Goal: Check status: Check status

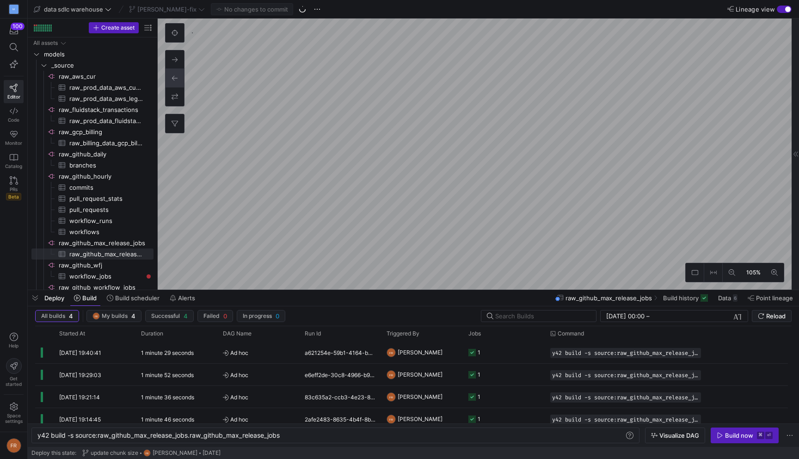
scroll to position [0, 245]
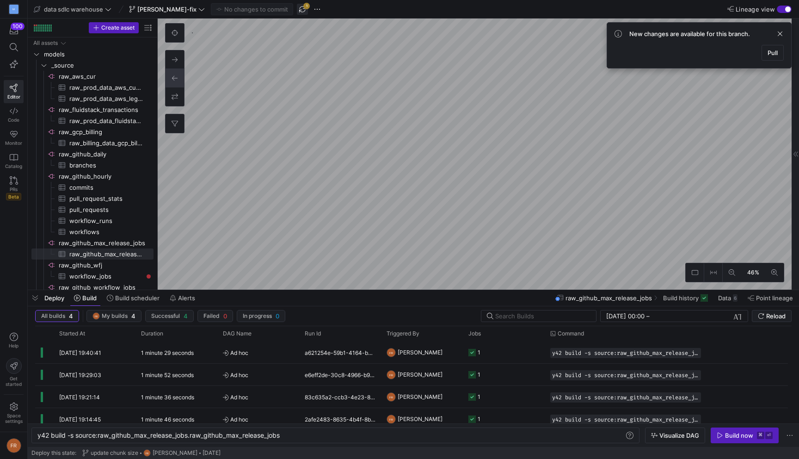
click at [297, 10] on span "button" at bounding box center [302, 9] width 11 height 11
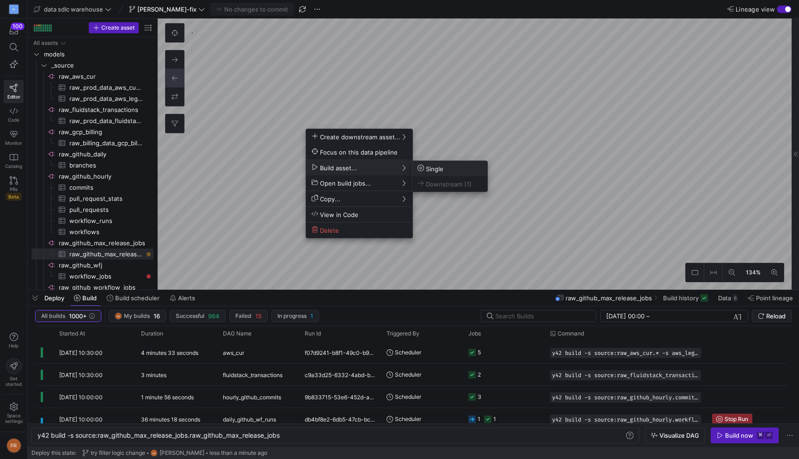
click at [434, 165] on span "Single" at bounding box center [430, 169] width 26 height 8
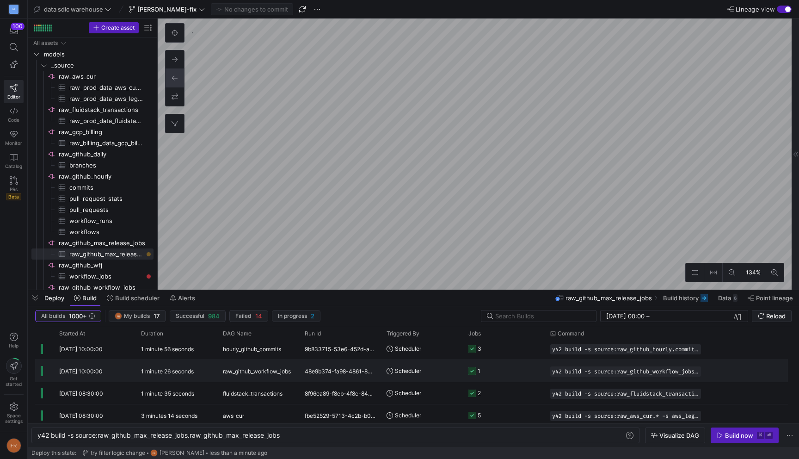
scroll to position [0, 0]
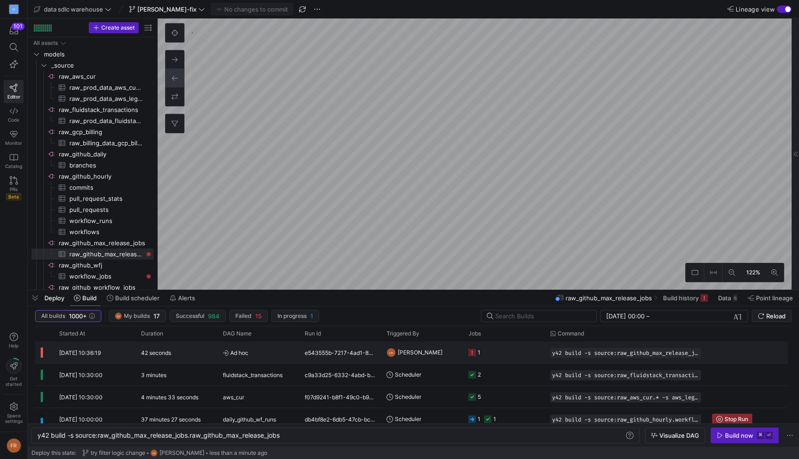
click at [287, 350] on span "Ad hoc" at bounding box center [258, 353] width 71 height 22
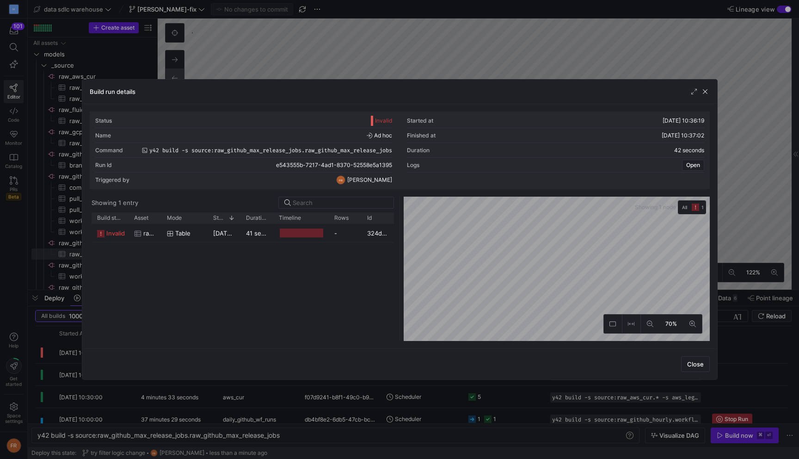
click at [274, 242] on div "invalid raw_github_max_release_jobs Table [DATE] 10:36:20 41 seconds - 324da724…" at bounding box center [243, 282] width 302 height 117
click at [274, 238] on div at bounding box center [300, 233] width 55 height 18
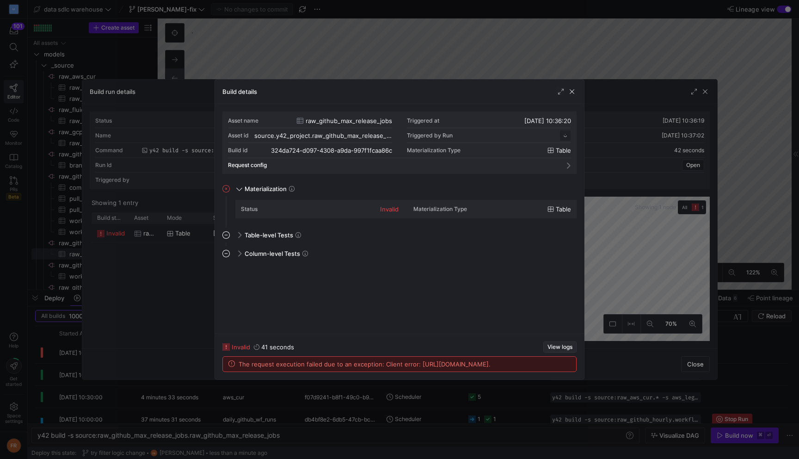
scroll to position [83, 0]
click at [561, 343] on span "View logs" at bounding box center [559, 346] width 25 height 6
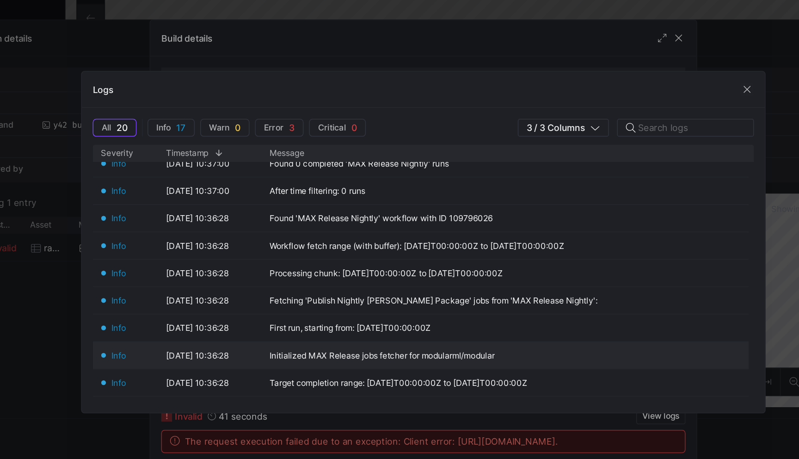
scroll to position [130, 0]
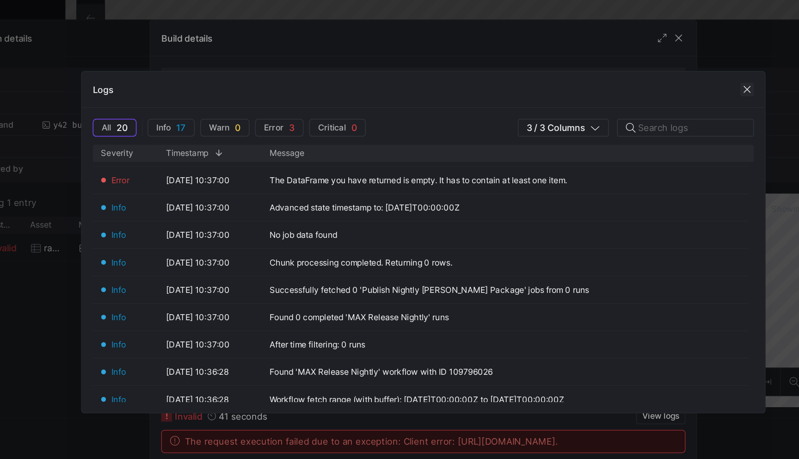
click at [620, 129] on span "button" at bounding box center [617, 126] width 9 height 9
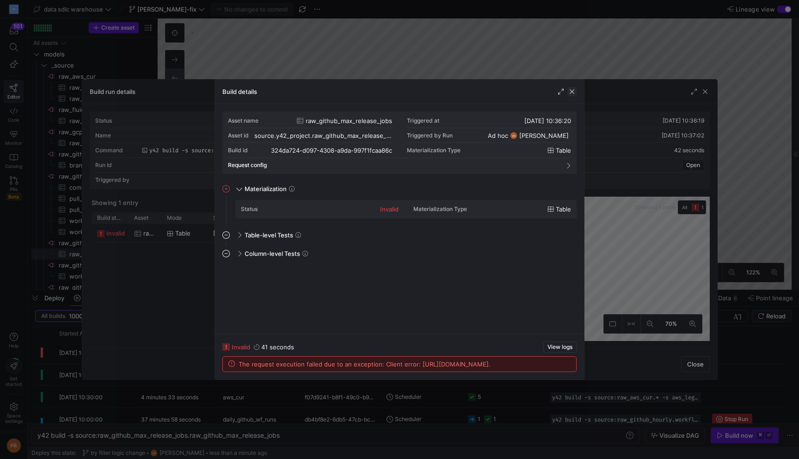
click at [572, 87] on span "button" at bounding box center [571, 91] width 9 height 9
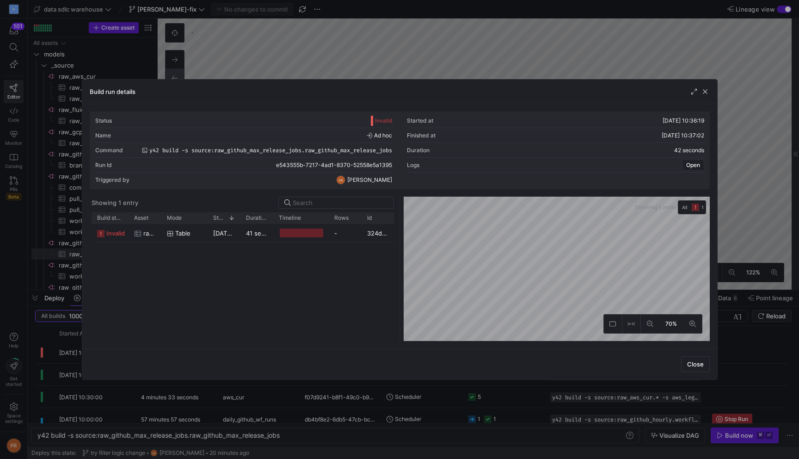
click at [321, 12] on div at bounding box center [399, 229] width 799 height 459
click at [321, 12] on y42-top-nav "data sdlc warehouse [PERSON_NAME]-fix No changes to commit Lineage view" at bounding box center [413, 9] width 771 height 18
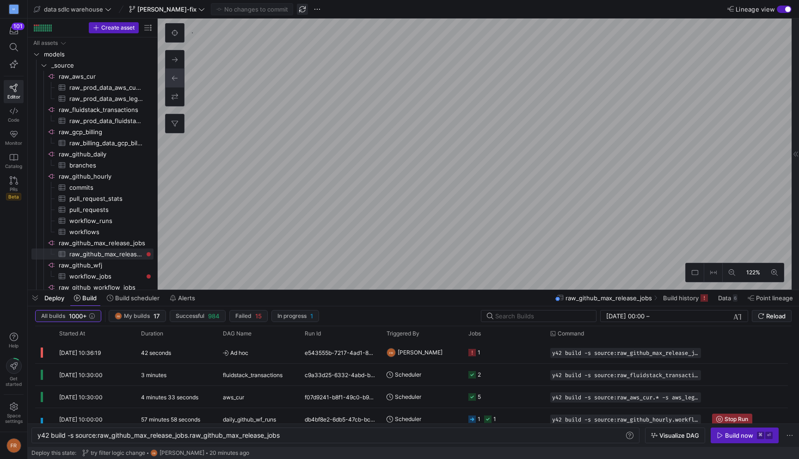
click at [297, 9] on span "button" at bounding box center [302, 9] width 11 height 11
click at [297, 8] on span "button" at bounding box center [302, 9] width 11 height 11
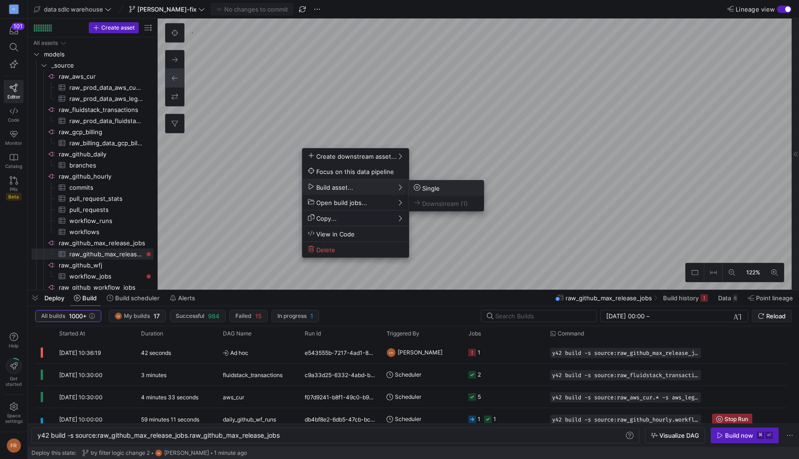
click at [432, 186] on span "Single" at bounding box center [427, 188] width 26 height 8
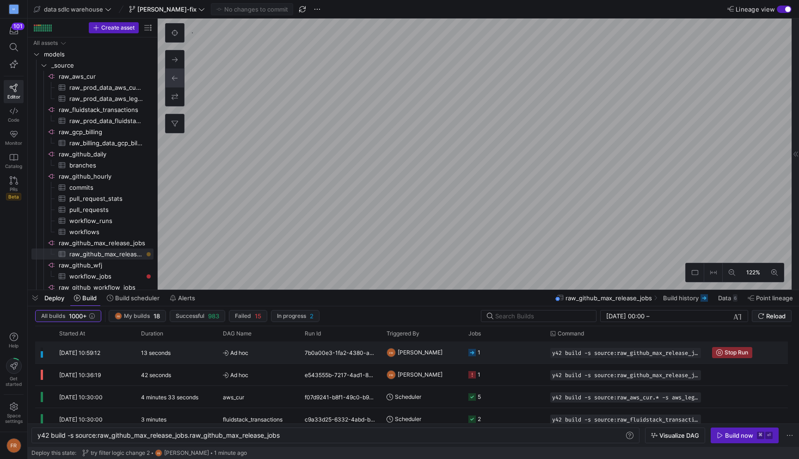
click at [309, 360] on div "7b0a00e3-1fa2-4380-aee7-869771bbe4ae" at bounding box center [340, 352] width 82 height 22
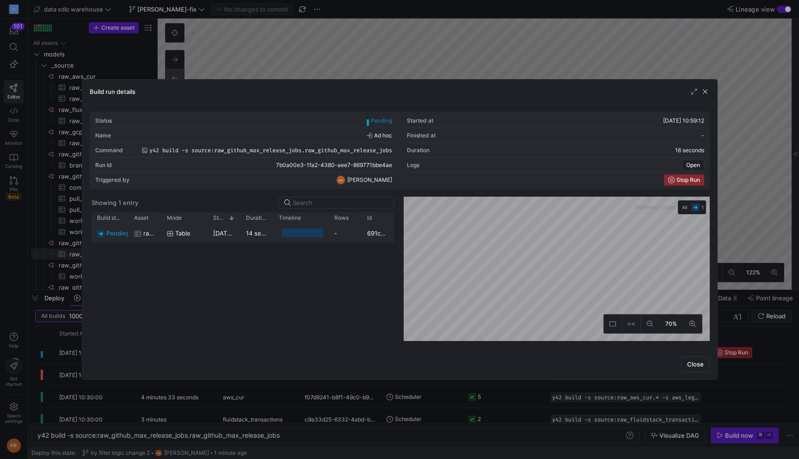
click at [290, 238] on y42-job-duration-timeline-cell-renderer at bounding box center [301, 232] width 44 height 17
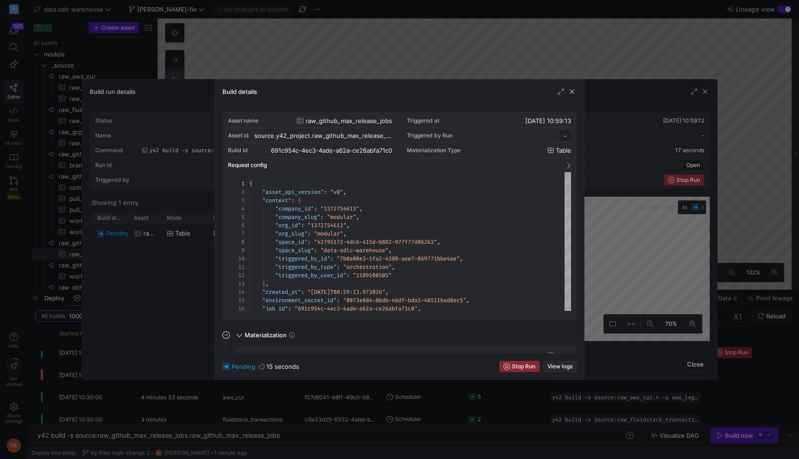
scroll to position [83, 0]
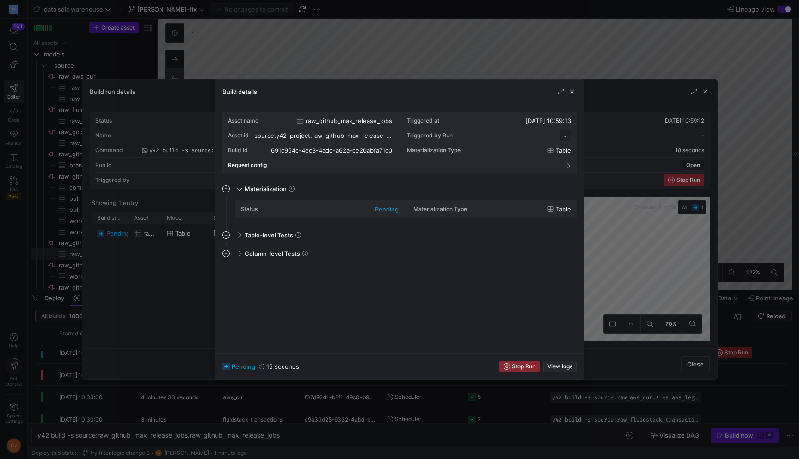
click at [557, 363] on span "View logs" at bounding box center [559, 366] width 25 height 6
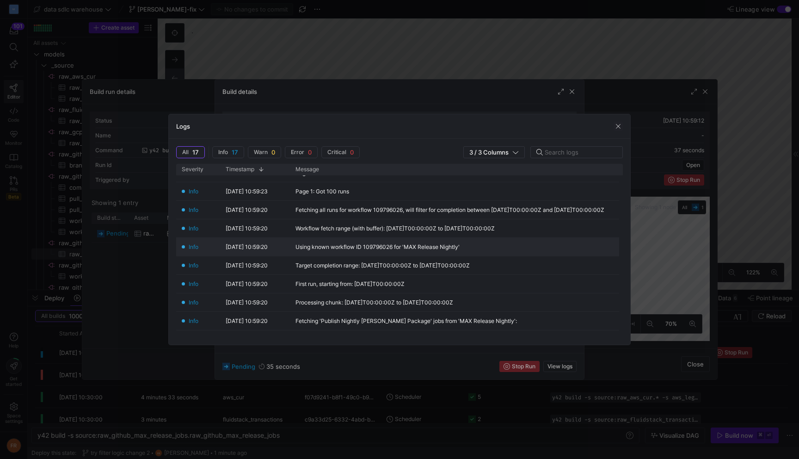
scroll to position [0, 0]
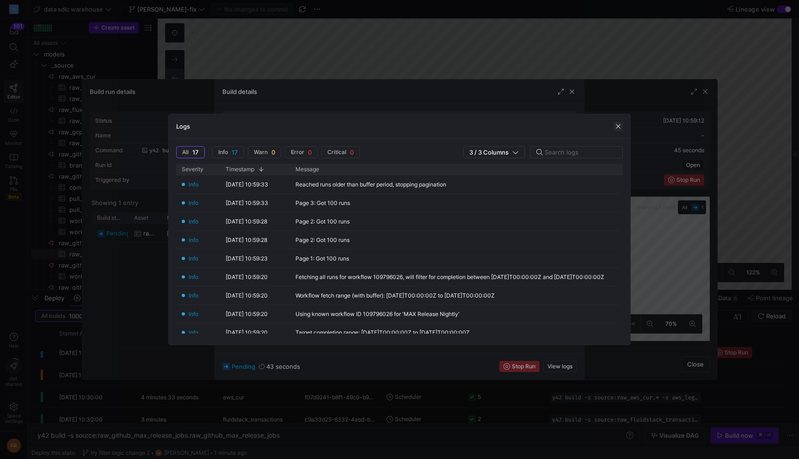
click at [621, 127] on span "button" at bounding box center [617, 126] width 9 height 9
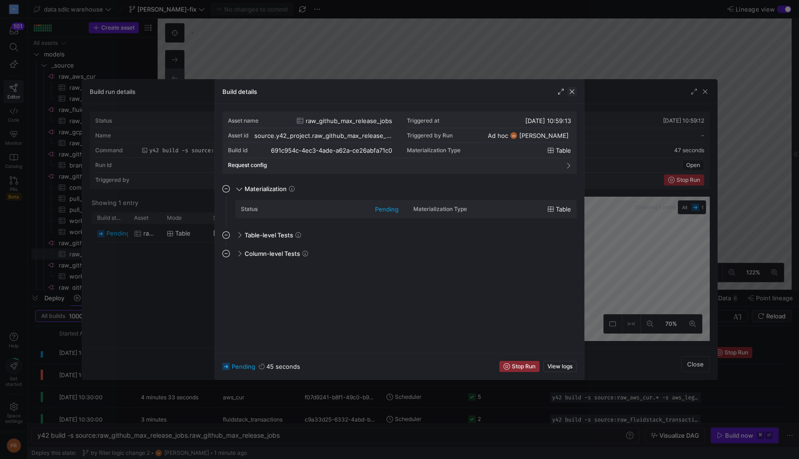
click at [574, 90] on span "button" at bounding box center [571, 91] width 9 height 9
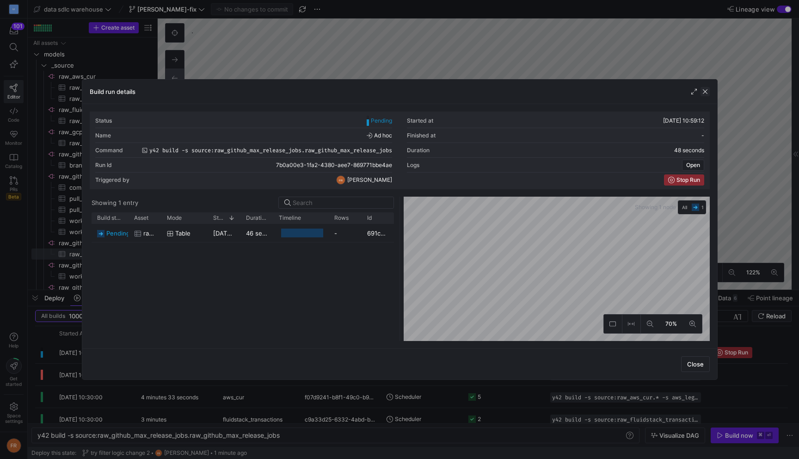
click at [706, 89] on span "button" at bounding box center [704, 91] width 9 height 9
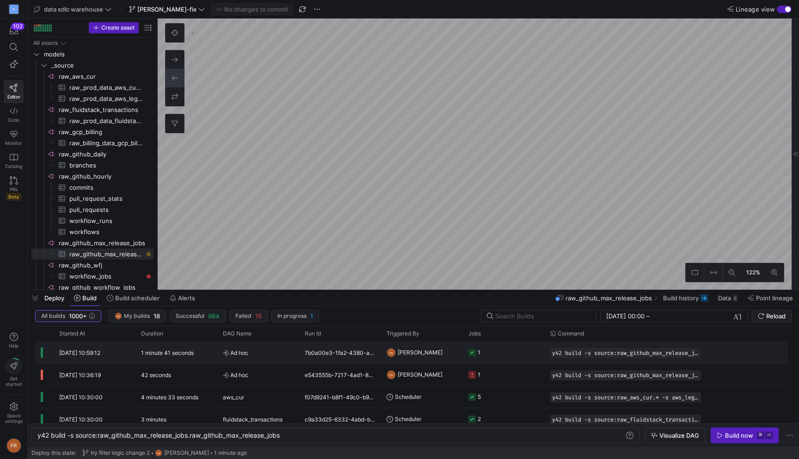
click at [258, 350] on span "Ad hoc" at bounding box center [258, 353] width 71 height 22
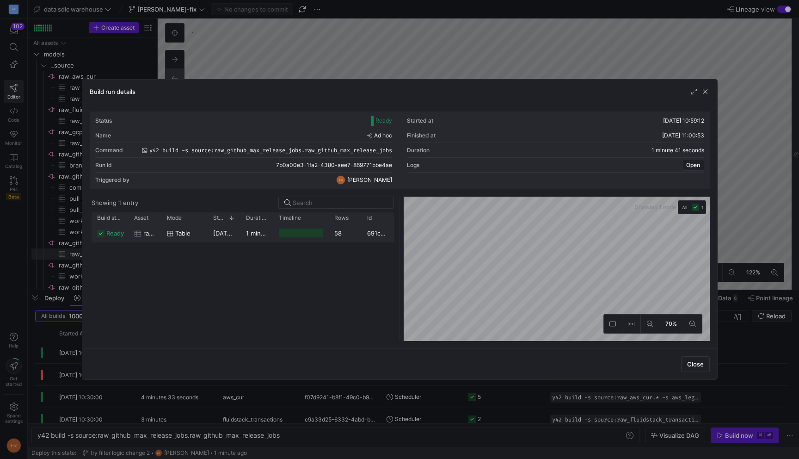
click at [272, 231] on div "1 minute 39 seconds" at bounding box center [256, 233] width 33 height 18
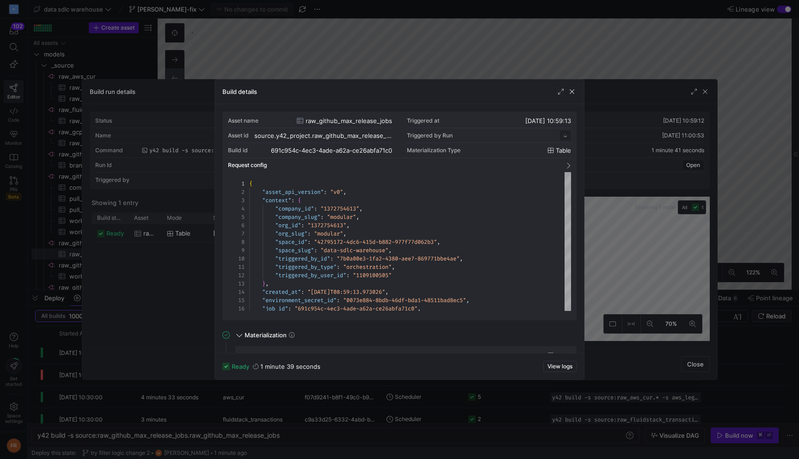
scroll to position [83, 0]
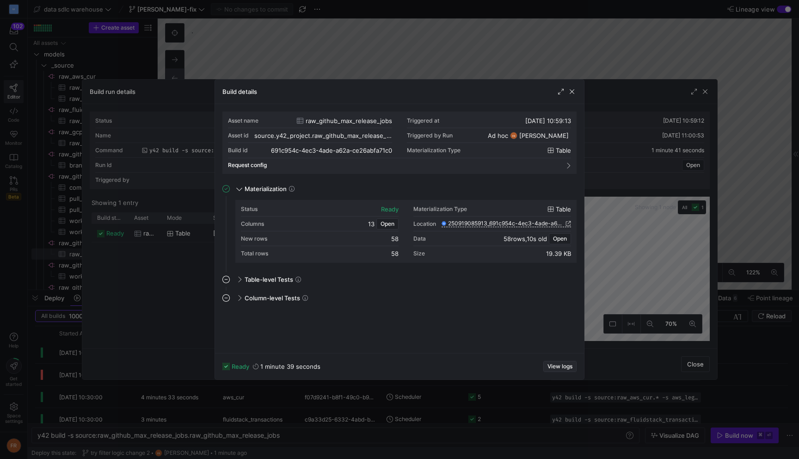
click at [557, 364] on span "View logs" at bounding box center [559, 366] width 25 height 6
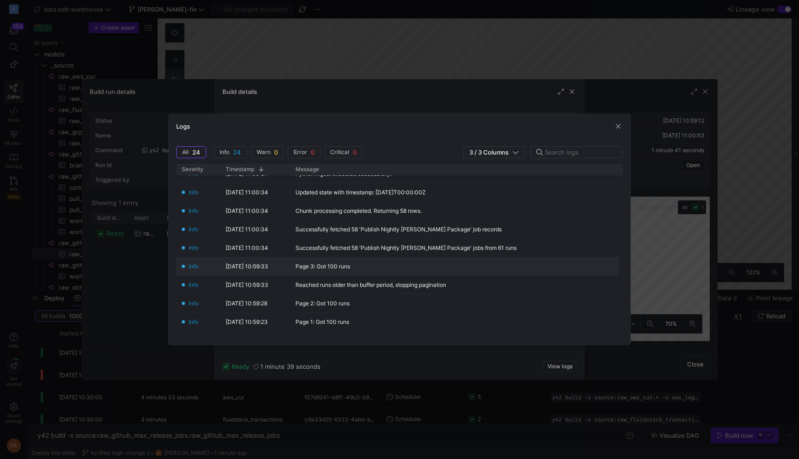
scroll to position [93, 0]
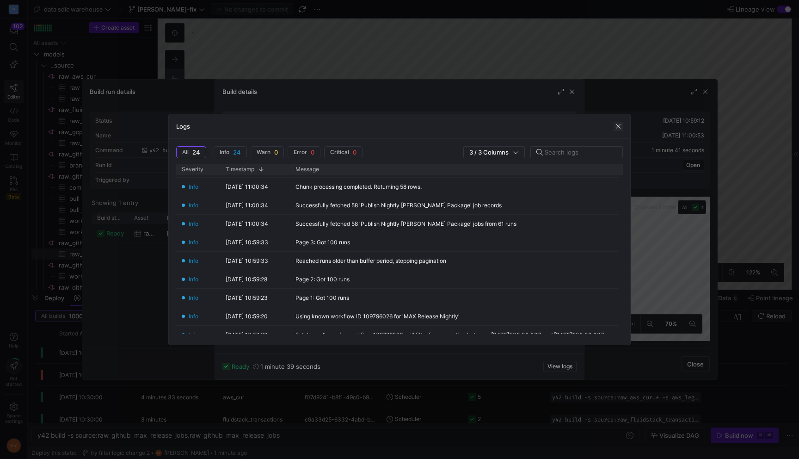
click at [620, 129] on span "button" at bounding box center [617, 126] width 9 height 9
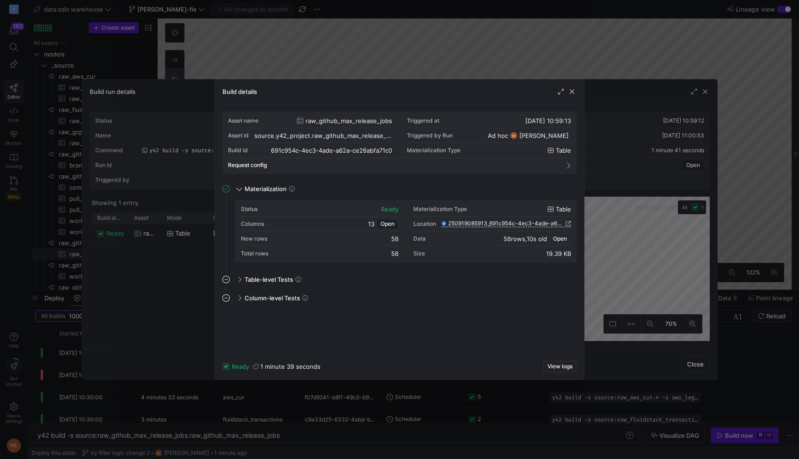
click at [560, 238] on span "Open" at bounding box center [560, 238] width 14 height 6
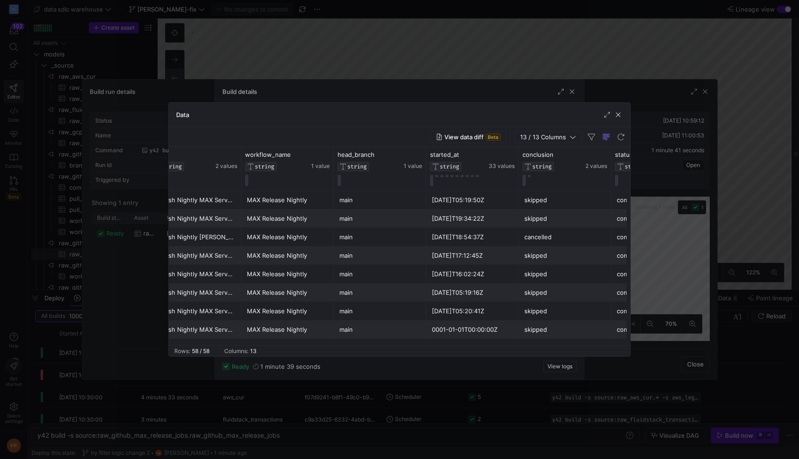
scroll to position [98, 0]
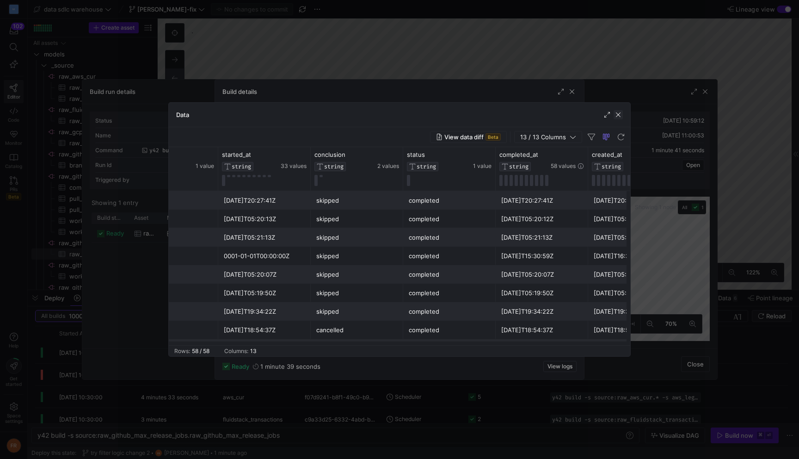
click at [618, 118] on span "button" at bounding box center [617, 114] width 9 height 9
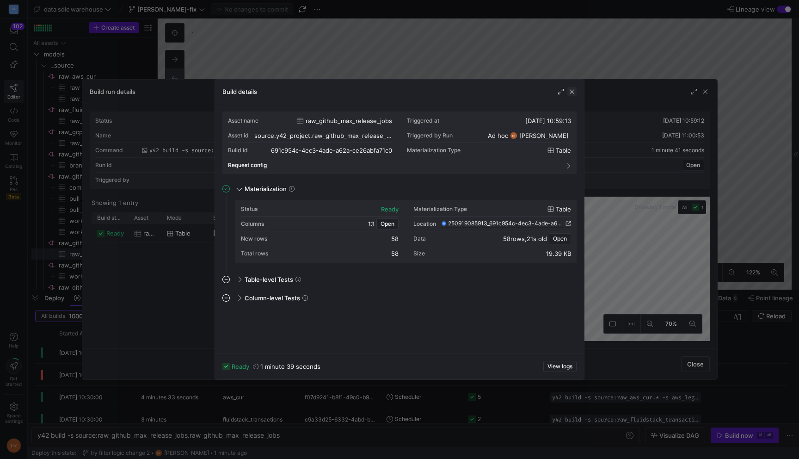
click at [571, 91] on span "button" at bounding box center [571, 91] width 9 height 9
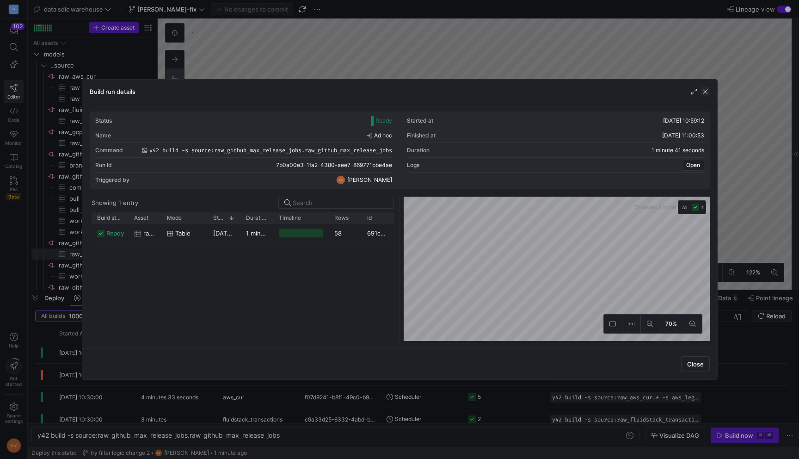
click at [705, 91] on span "button" at bounding box center [704, 91] width 9 height 9
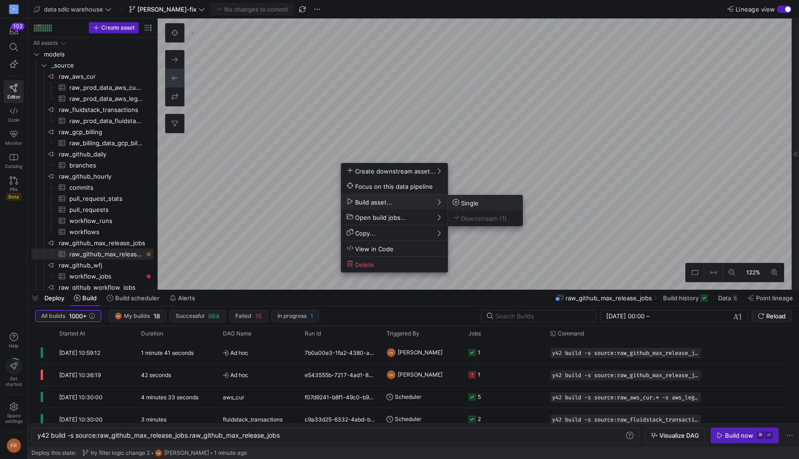
click at [466, 202] on span "Single" at bounding box center [466, 203] width 26 height 8
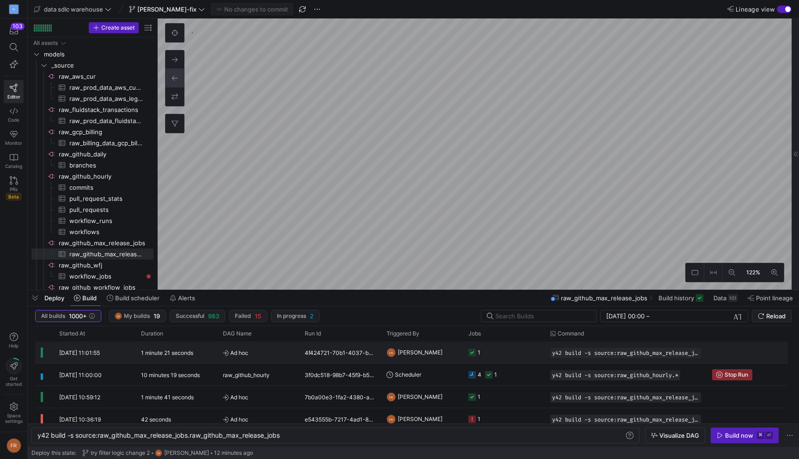
click at [227, 351] on icon "Press SPACE to select this row." at bounding box center [226, 353] width 6 height 6
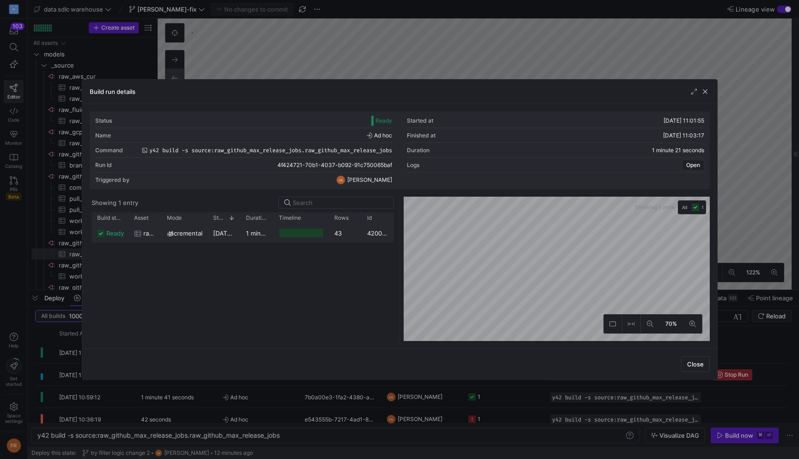
click at [245, 232] on div "1 minute 20 seconds" at bounding box center [256, 233] width 33 height 18
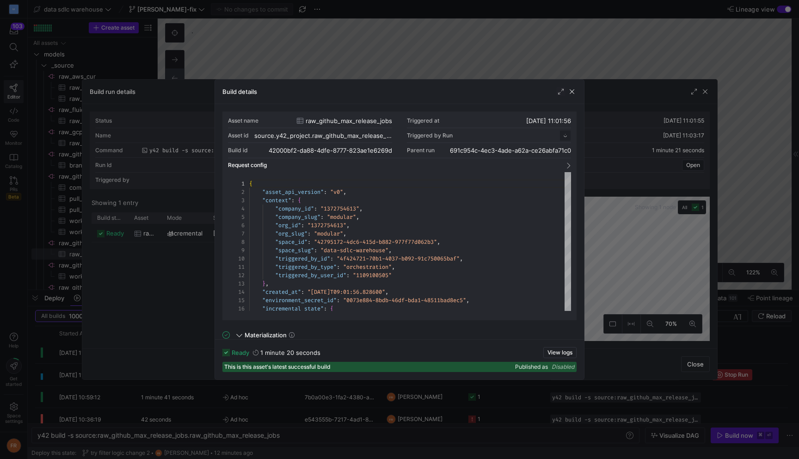
scroll to position [83, 0]
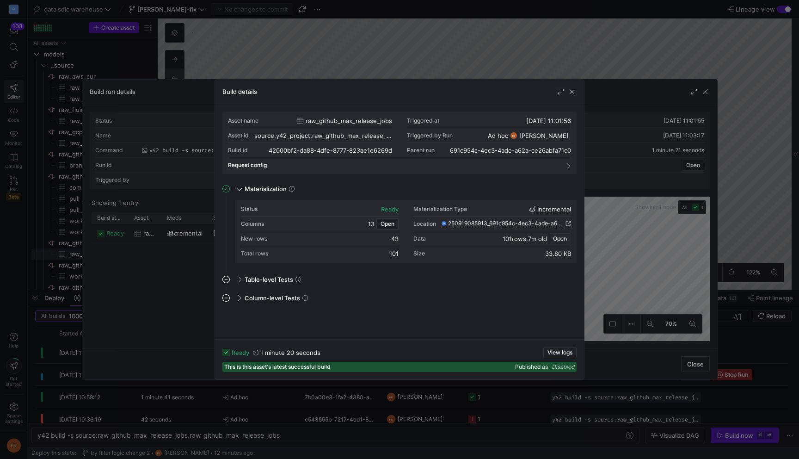
click at [565, 241] on span "Open" at bounding box center [560, 238] width 14 height 6
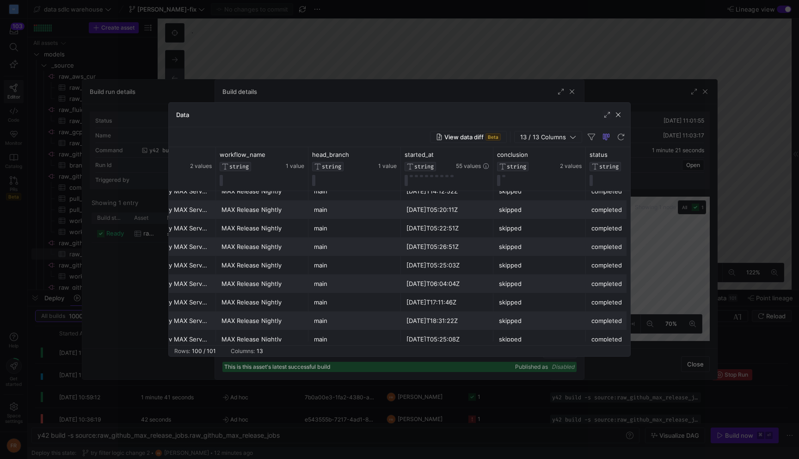
scroll to position [557, 0]
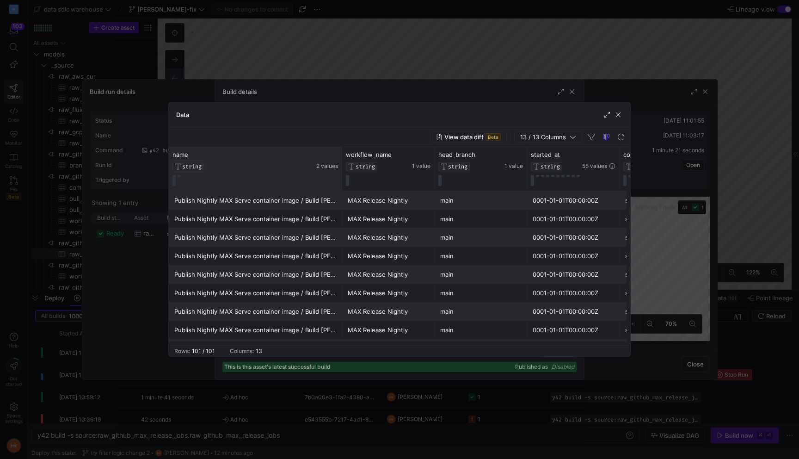
drag, startPoint x: 259, startPoint y: 149, endPoint x: 339, endPoint y: 151, distance: 80.0
click at [341, 151] on div at bounding box center [342, 168] width 4 height 43
click at [563, 55] on div at bounding box center [399, 229] width 799 height 459
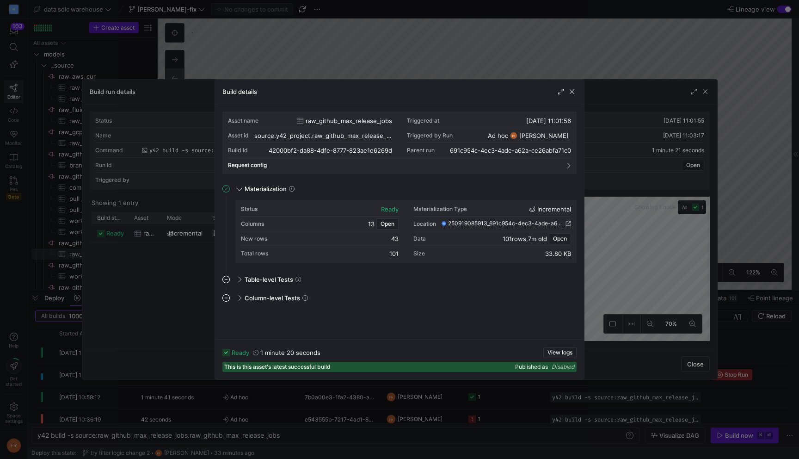
click at [561, 54] on div at bounding box center [399, 229] width 799 height 459
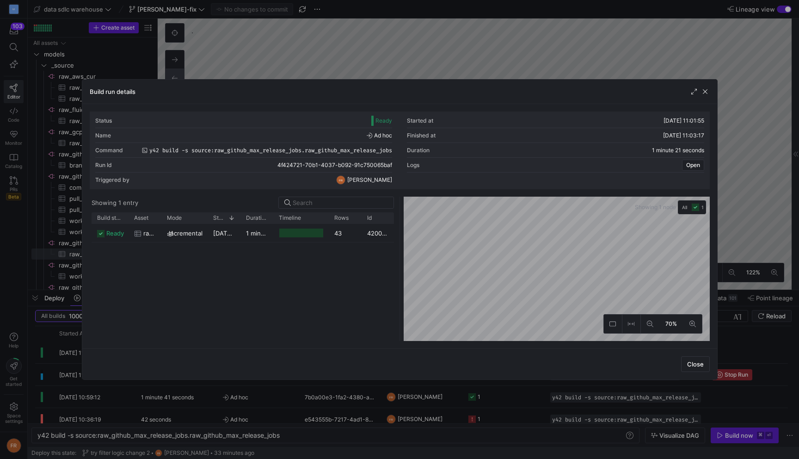
click at [405, 53] on div at bounding box center [399, 229] width 799 height 459
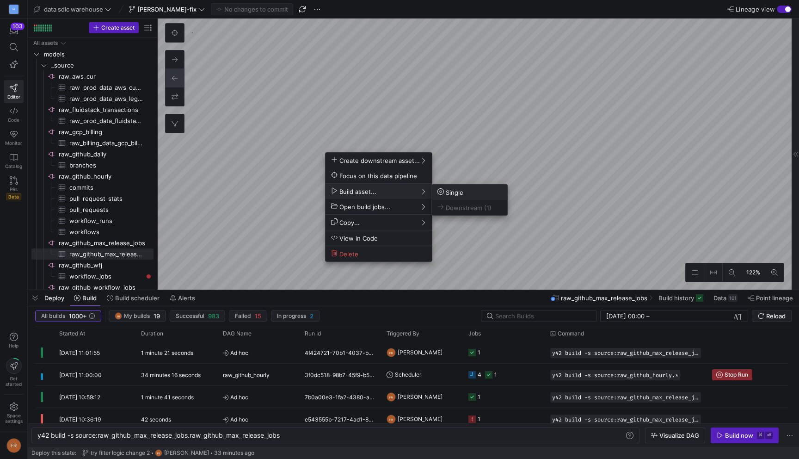
click at [445, 194] on span "Single" at bounding box center [450, 192] width 26 height 8
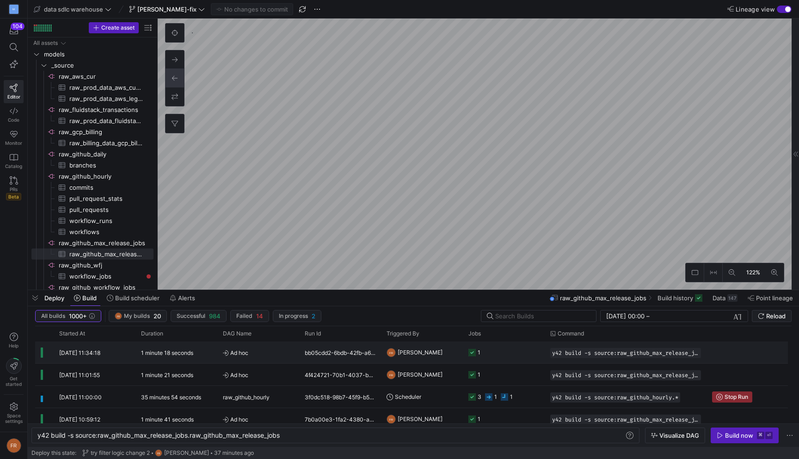
click at [199, 353] on div "1 minute 18 seconds" at bounding box center [176, 352] width 82 height 22
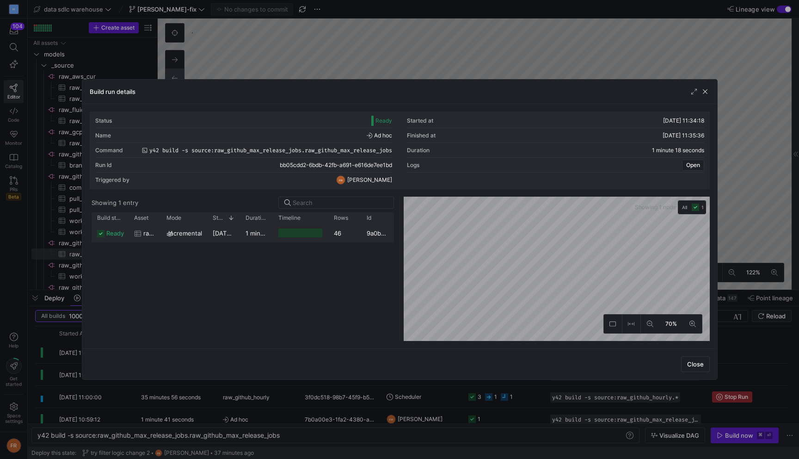
click at [311, 233] on div at bounding box center [300, 232] width 44 height 9
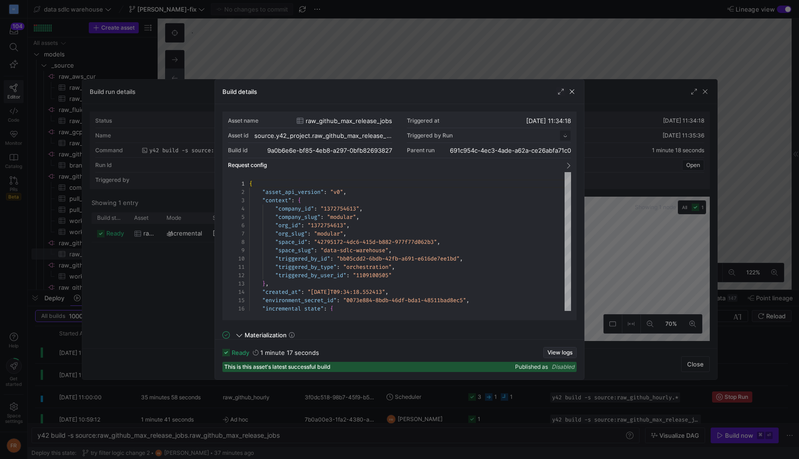
scroll to position [83, 0]
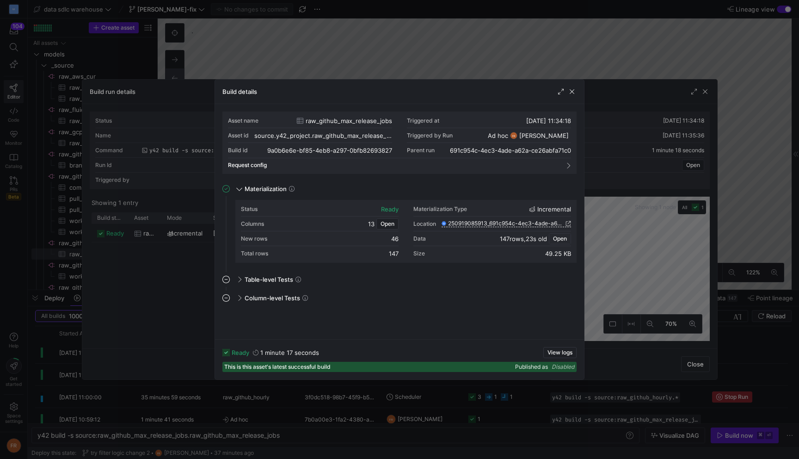
click at [565, 240] on span "Open" at bounding box center [560, 238] width 14 height 6
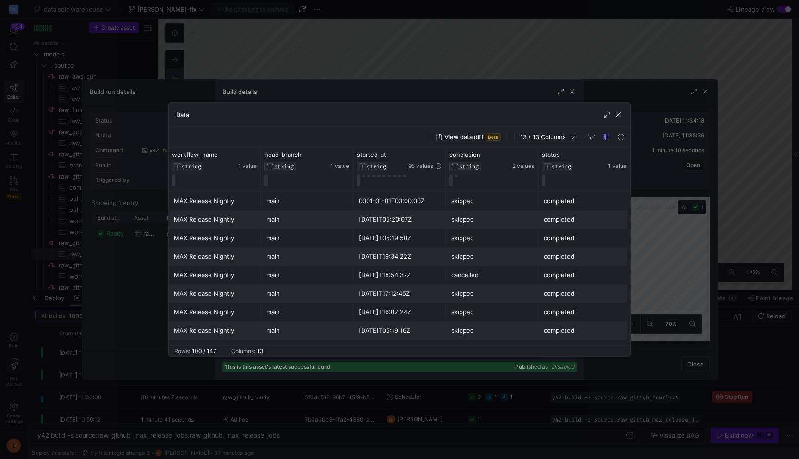
scroll to position [85, 0]
